Goal: Find specific page/section: Find specific page/section

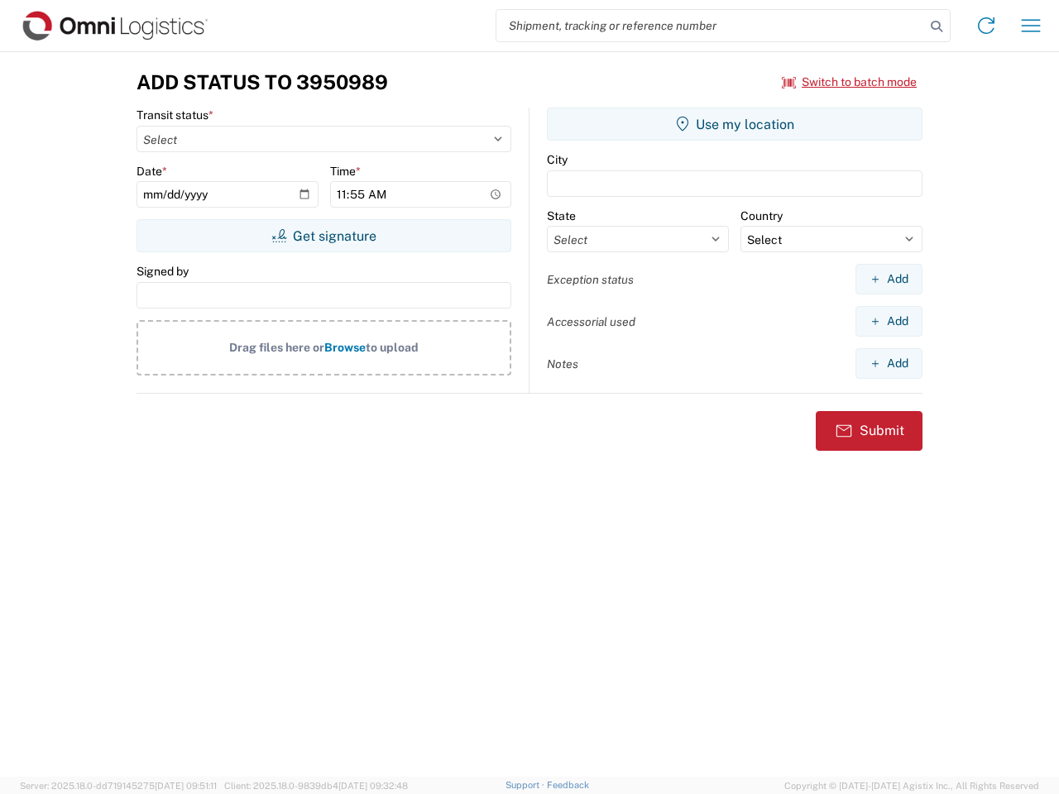
click at [711, 26] on input "search" at bounding box center [711, 25] width 429 height 31
click at [937, 26] on icon at bounding box center [936, 26] width 23 height 23
click at [986, 26] on icon at bounding box center [986, 25] width 26 height 26
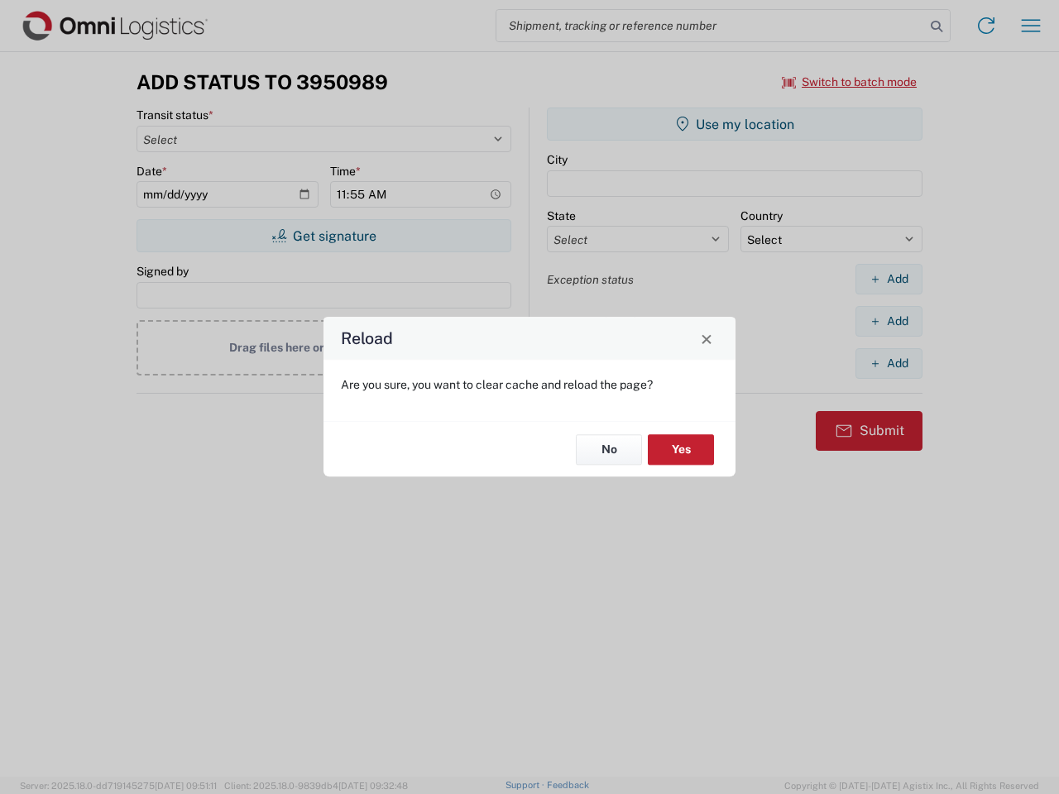
click at [1031, 26] on div "Reload Are you sure, you want to clear cache and reload the page? No Yes" at bounding box center [529, 397] width 1059 height 794
click at [850, 82] on div "Reload Are you sure, you want to clear cache and reload the page? No Yes" at bounding box center [529, 397] width 1059 height 794
click at [324, 236] on div "Reload Are you sure, you want to clear cache and reload the page? No Yes" at bounding box center [529, 397] width 1059 height 794
click at [735, 124] on div "Reload Are you sure, you want to clear cache and reload the page? No Yes" at bounding box center [529, 397] width 1059 height 794
click at [889, 279] on div "Reload Are you sure, you want to clear cache and reload the page? No Yes" at bounding box center [529, 397] width 1059 height 794
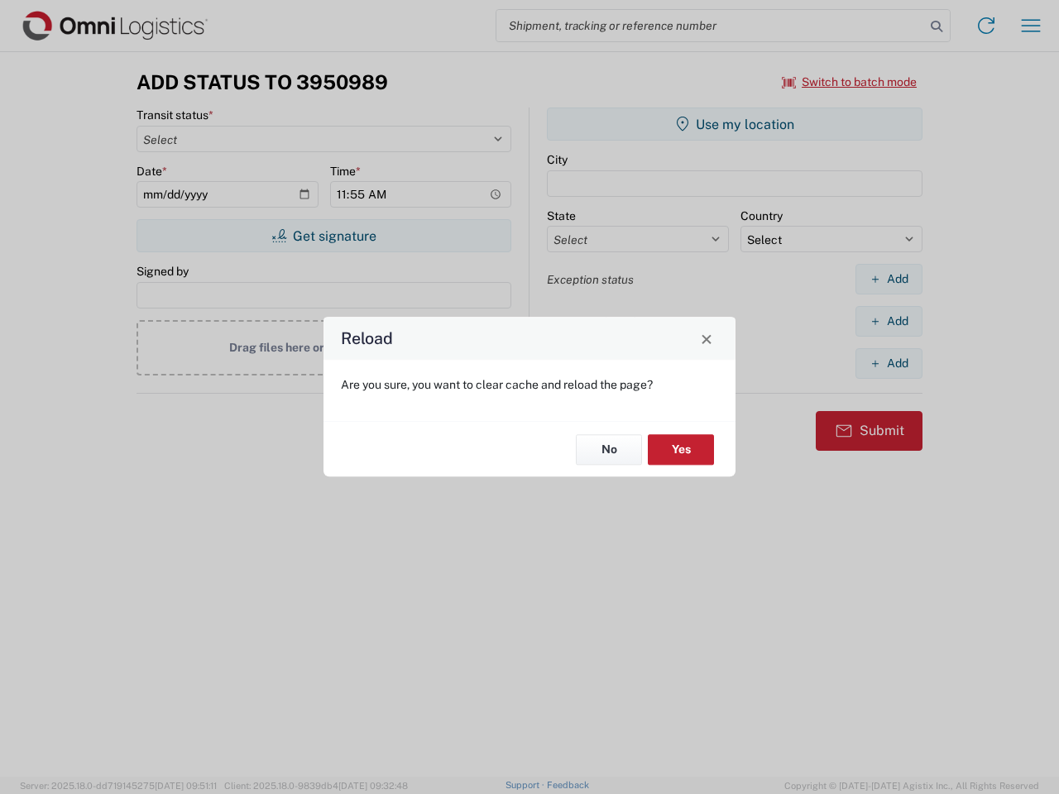
click at [889, 321] on div "Reload Are you sure, you want to clear cache and reload the page? No Yes" at bounding box center [529, 397] width 1059 height 794
click at [889, 363] on div "Reload Are you sure, you want to clear cache and reload the page? No Yes" at bounding box center [529, 397] width 1059 height 794
